Goal: Task Accomplishment & Management: Manage account settings

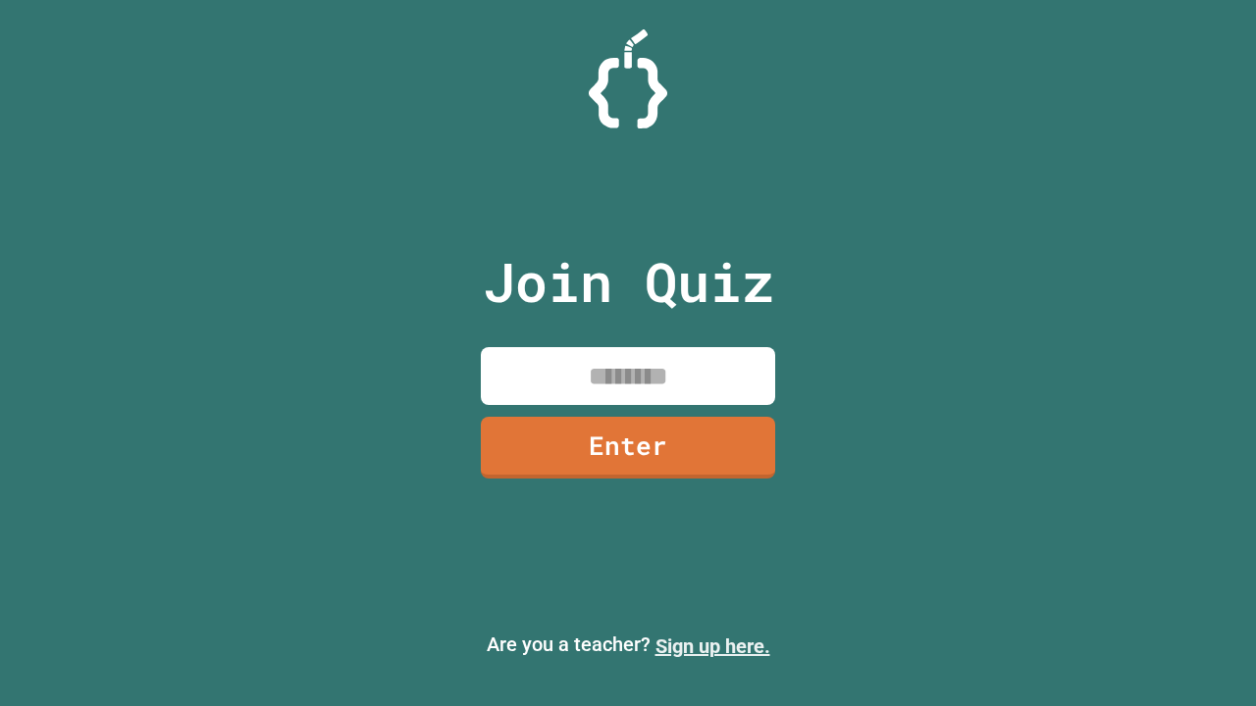
click at [712, 646] on link "Sign up here." at bounding box center [712, 647] width 115 height 24
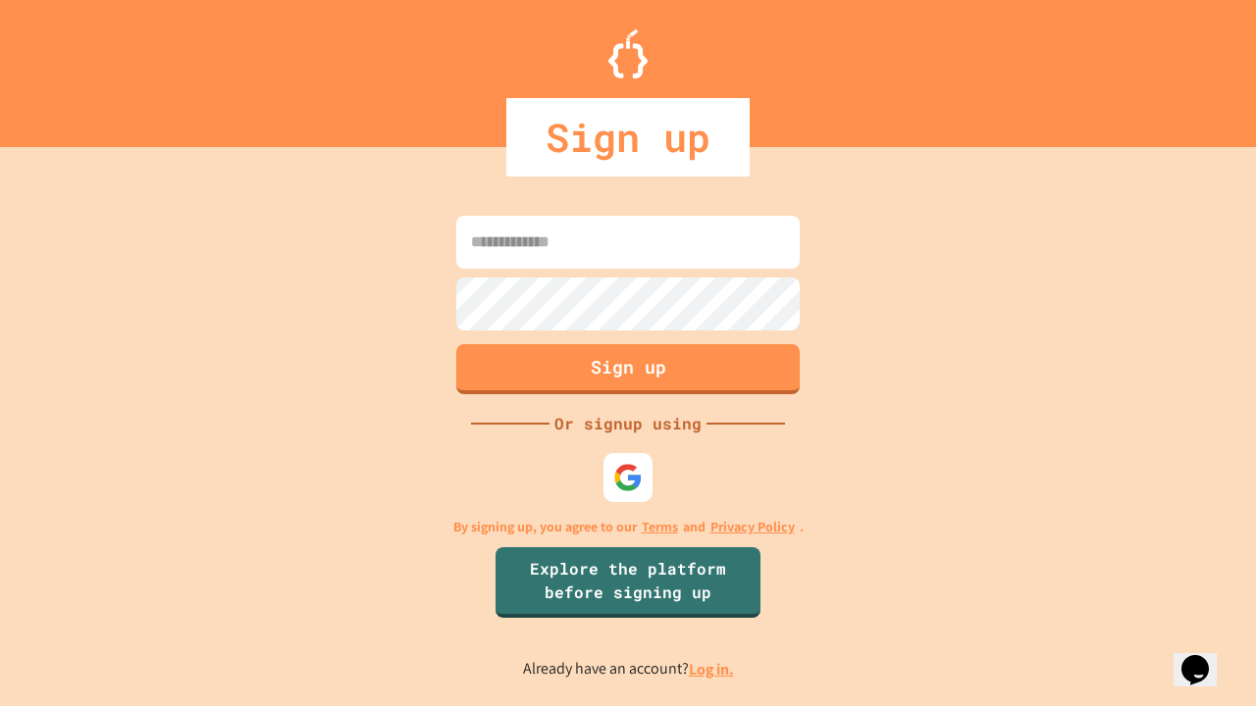
click at [712, 669] on link "Log in." at bounding box center [711, 669] width 45 height 21
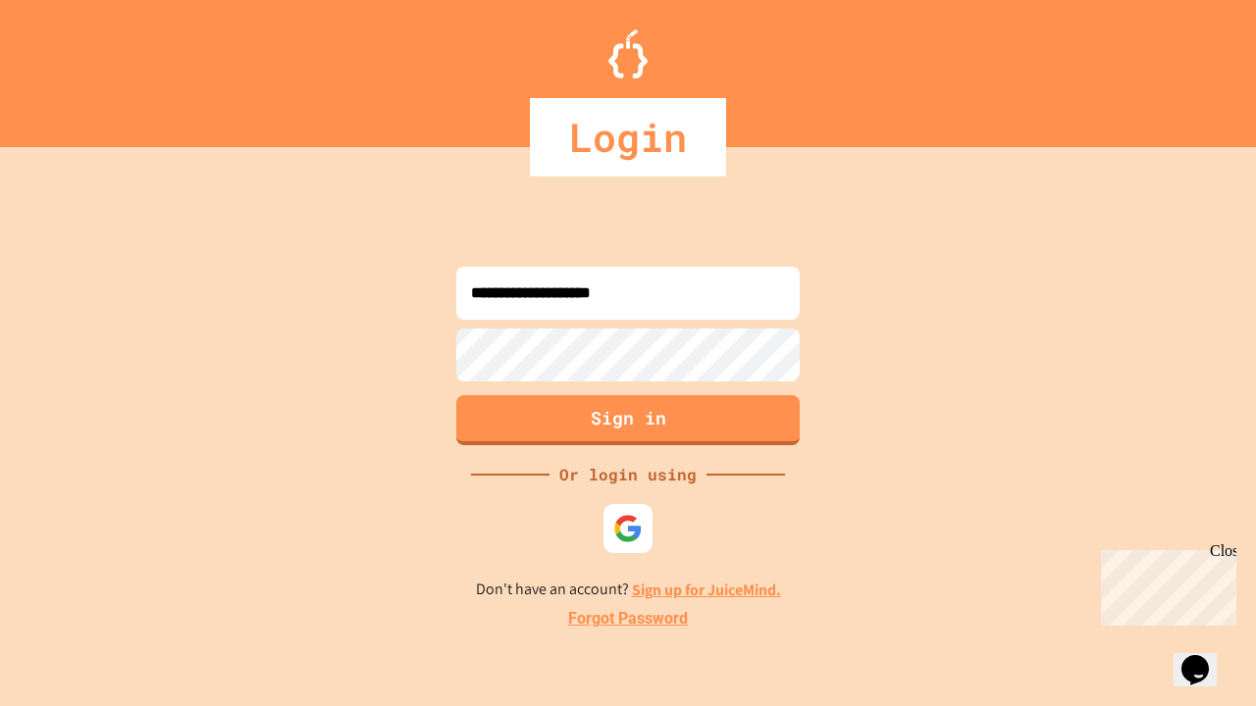
type input "**********"
